Goal: Information Seeking & Learning: Check status

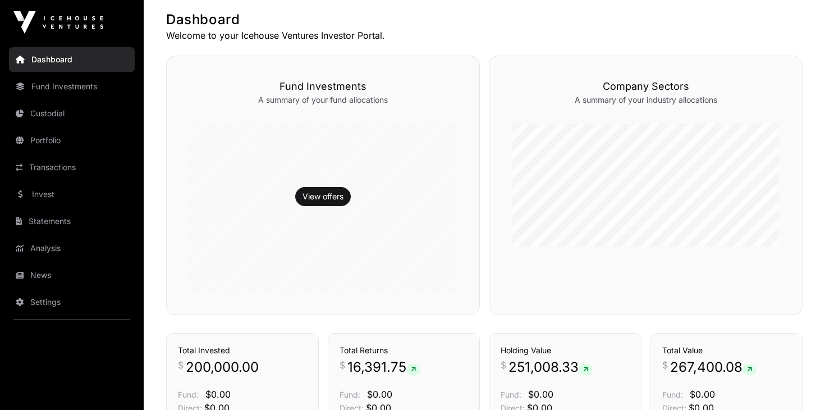
scroll to position [221, 0]
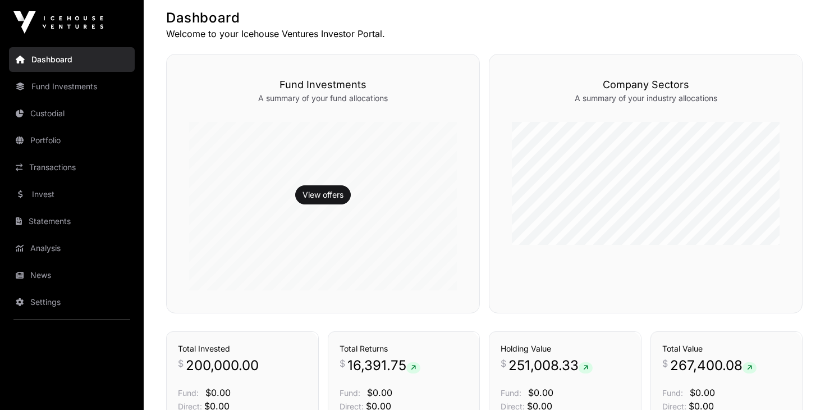
click at [21, 272] on icon at bounding box center [20, 275] width 8 height 8
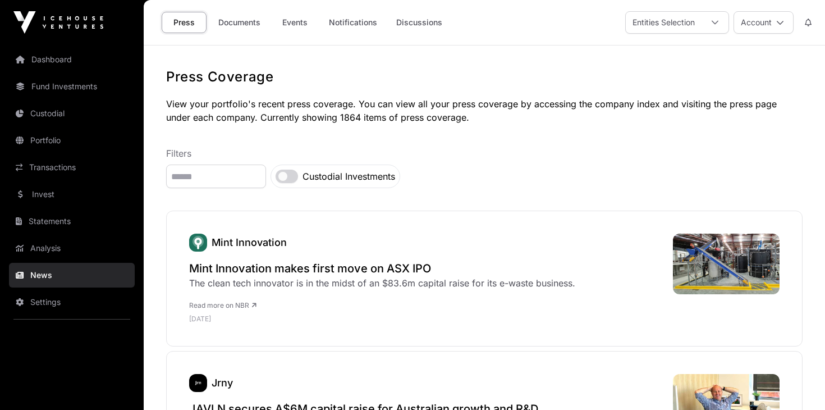
click at [43, 137] on link "Portfolio" at bounding box center [72, 140] width 126 height 25
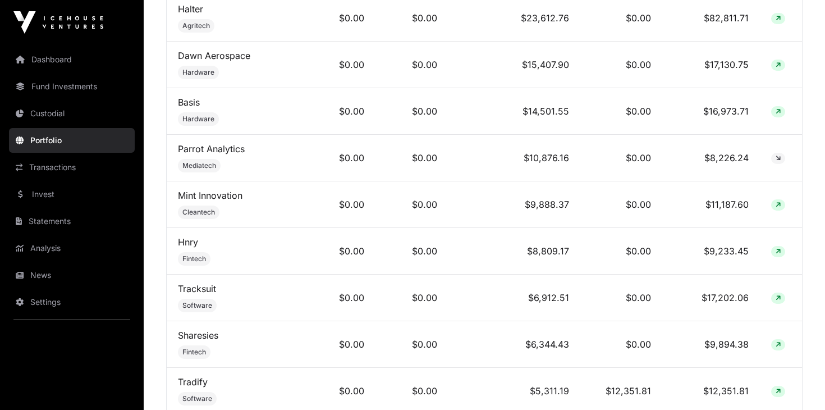
scroll to position [605, 0]
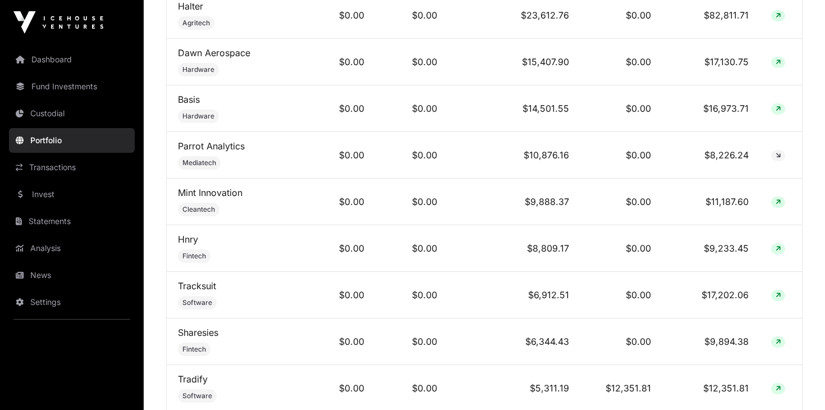
click at [196, 331] on link "Sharesies" at bounding box center [198, 332] width 40 height 11
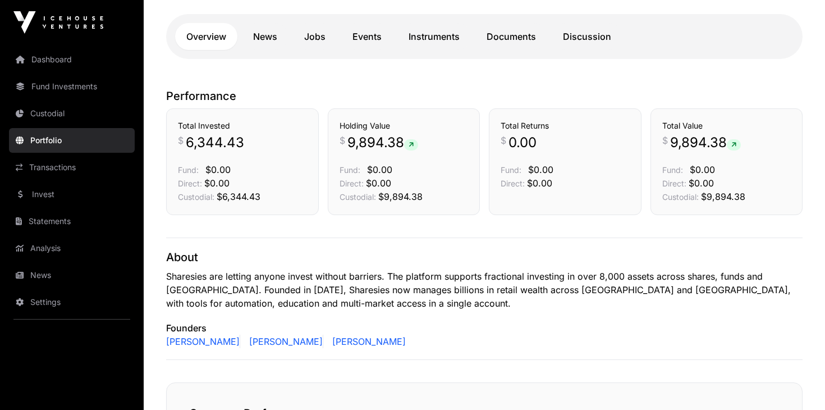
scroll to position [259, 0]
click at [58, 167] on link "Transactions" at bounding box center [72, 167] width 126 height 25
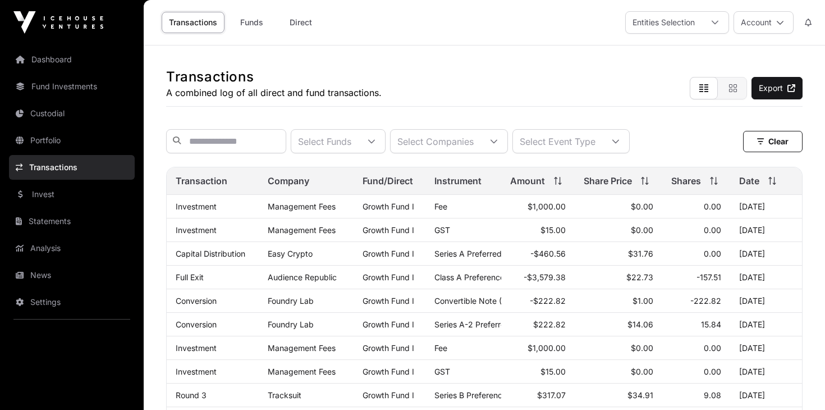
click at [56, 168] on link "Transactions" at bounding box center [72, 167] width 126 height 25
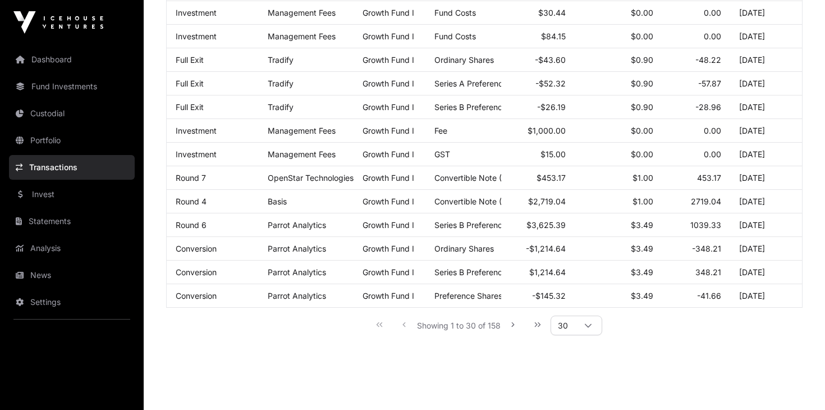
scroll to position [622, 0]
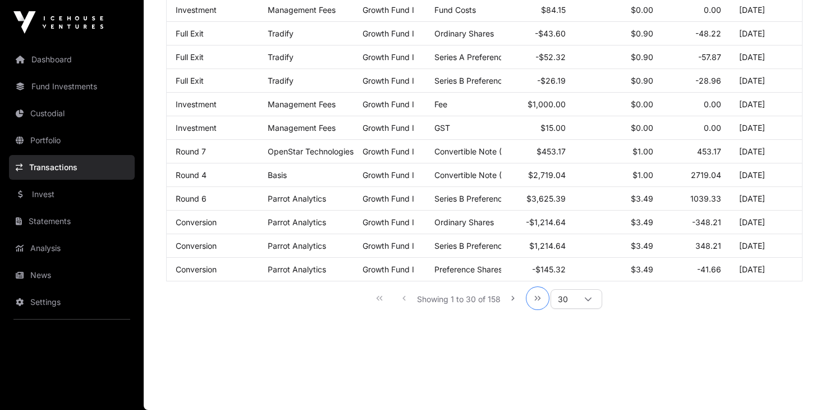
click at [538, 299] on icon "Last Page" at bounding box center [538, 298] width 8 height 8
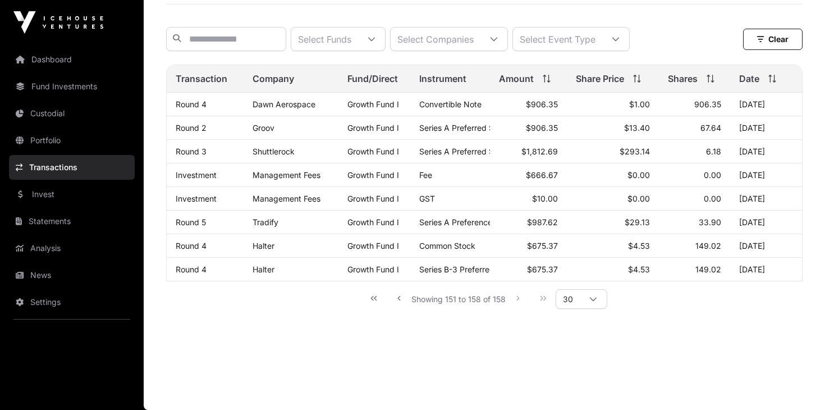
click at [538, 299] on div "Showing 151 to 158 of 158 30" at bounding box center [484, 298] width 246 height 25
click at [541, 296] on div "Showing 151 to 158 of 158 30" at bounding box center [484, 298] width 246 height 25
click at [592, 299] on icon at bounding box center [593, 299] width 8 height 8
click at [590, 296] on icon at bounding box center [593, 299] width 8 height 8
click at [398, 298] on icon "Previous Page" at bounding box center [398, 298] width 3 height 4
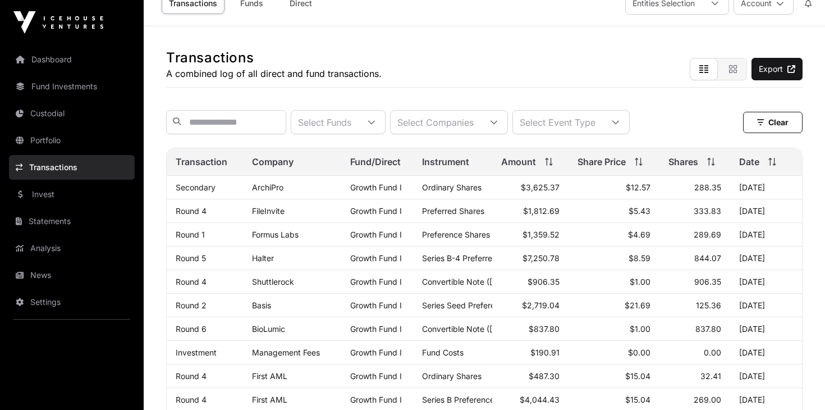
scroll to position [13, 0]
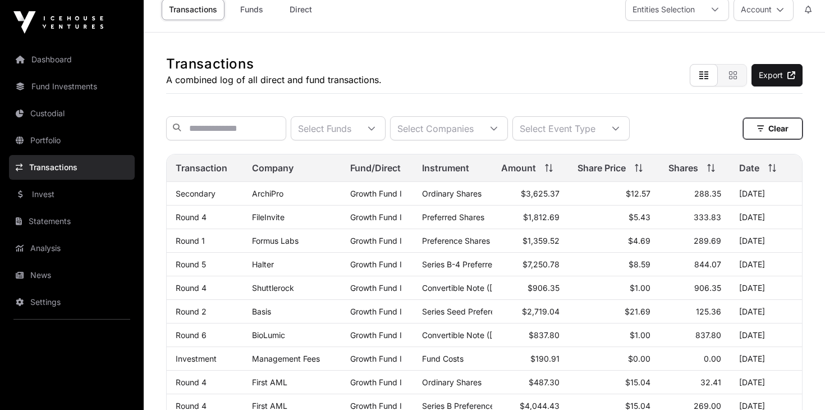
click at [755, 127] on button "Clear" at bounding box center [772, 128] width 59 height 21
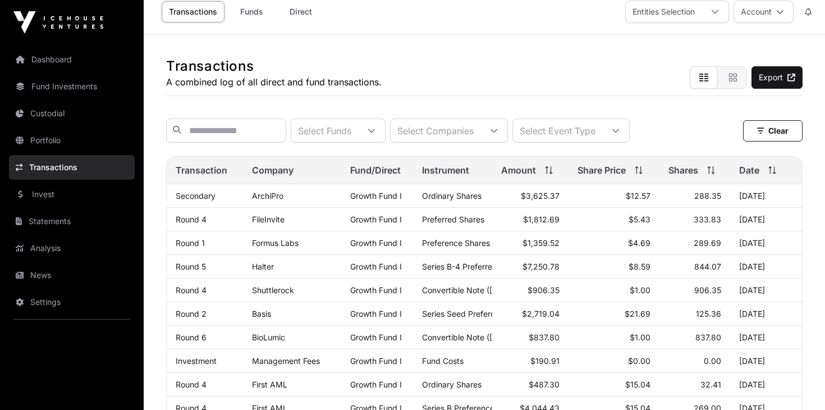
click at [442, 132] on div "Select Companies" at bounding box center [436, 130] width 90 height 23
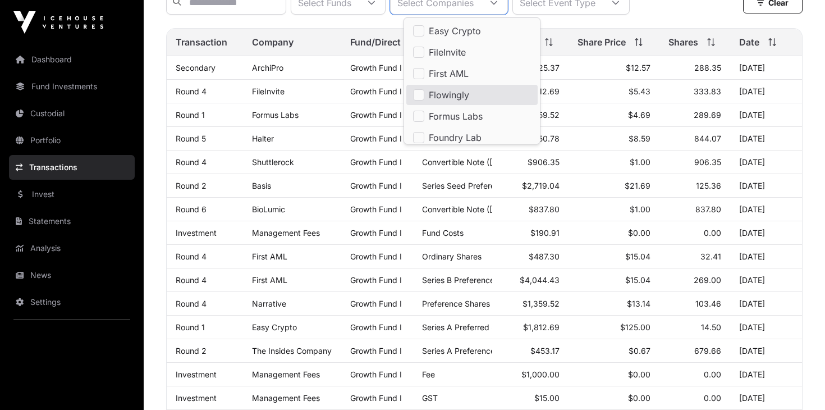
scroll to position [139, 0]
click at [545, 138] on td "$7,250.78" at bounding box center [530, 138] width 76 height 24
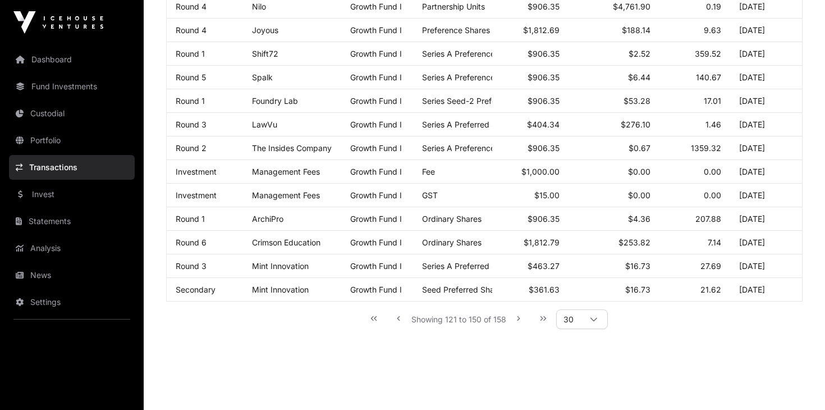
scroll to position [602, 0]
click at [516, 319] on icon "Next Page" at bounding box center [519, 317] width 8 height 8
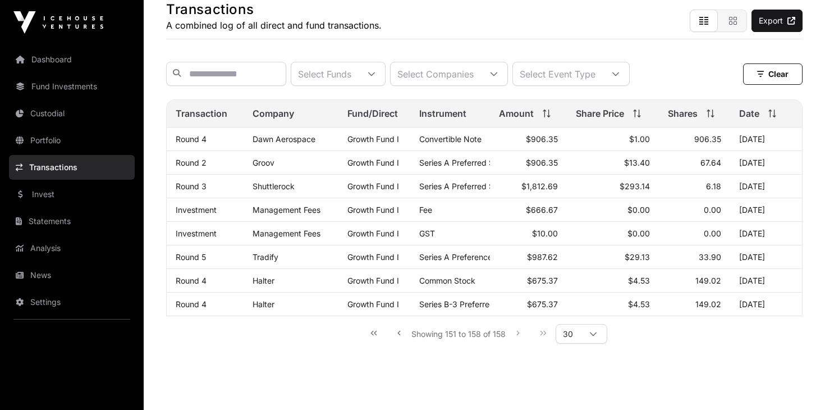
scroll to position [103, 0]
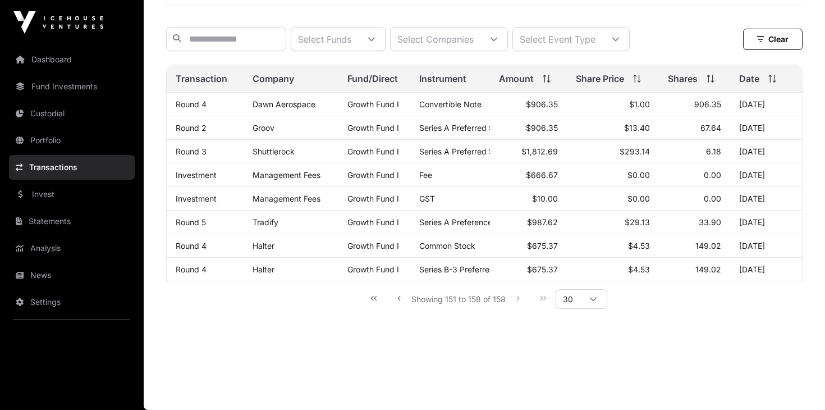
click at [592, 301] on icon at bounding box center [593, 299] width 8 height 8
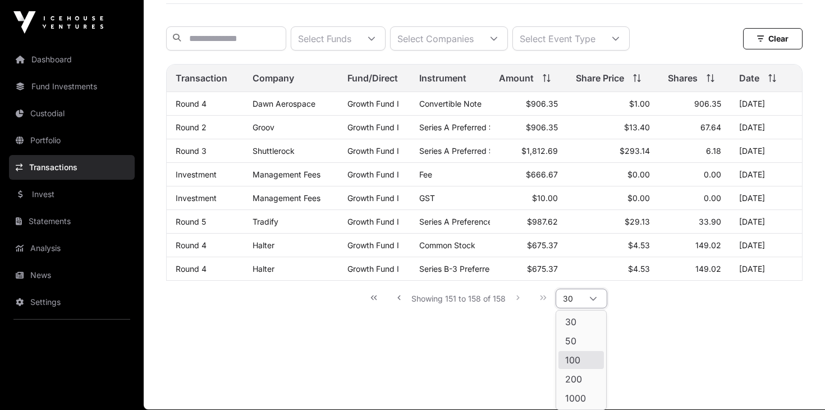
click at [571, 355] on span "100" at bounding box center [572, 359] width 15 height 9
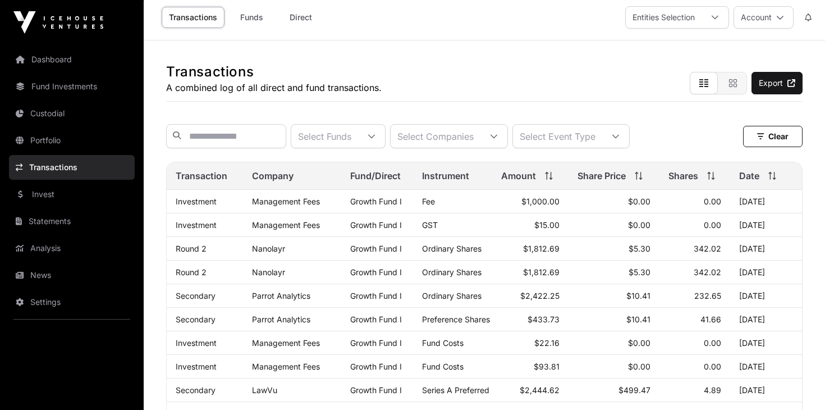
scroll to position [45, 0]
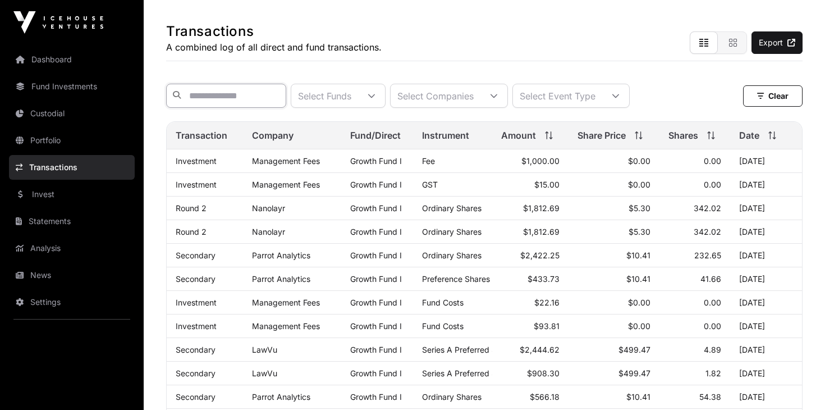
click at [244, 96] on input "text" at bounding box center [226, 96] width 120 height 24
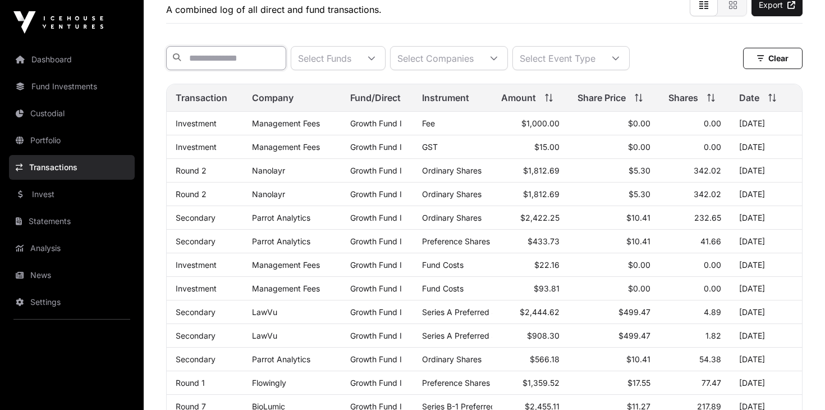
scroll to position [0, 0]
